Goal: Check status

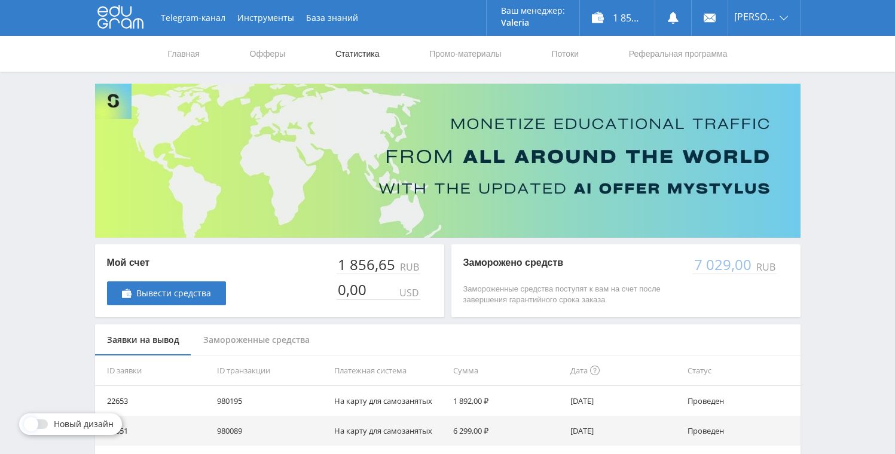
click at [342, 50] on link "Статистика" at bounding box center [357, 54] width 47 height 36
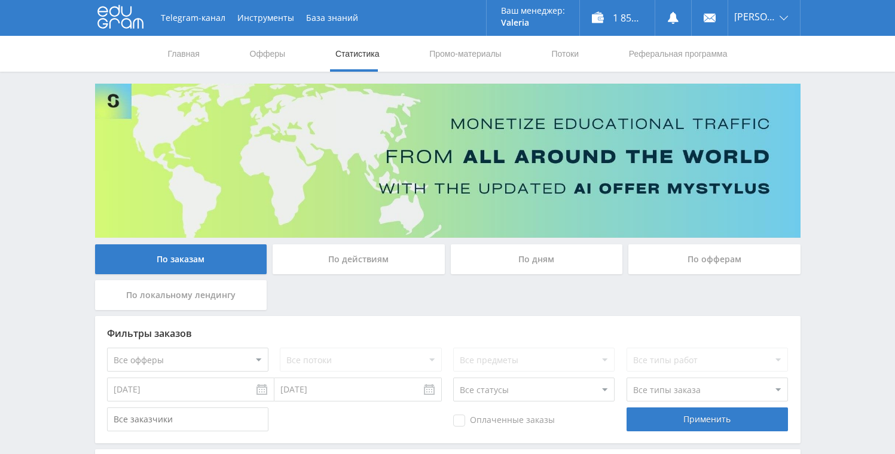
click at [518, 257] on div "По дням" at bounding box center [537, 260] width 172 height 30
click at [0, 0] on input "По дням" at bounding box center [0, 0] width 0 height 0
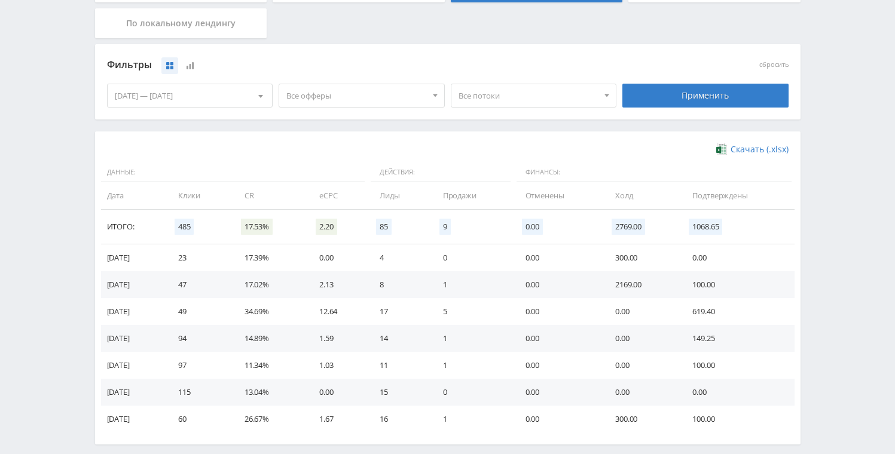
scroll to position [298, 0]
